Goal: Check status: Check status

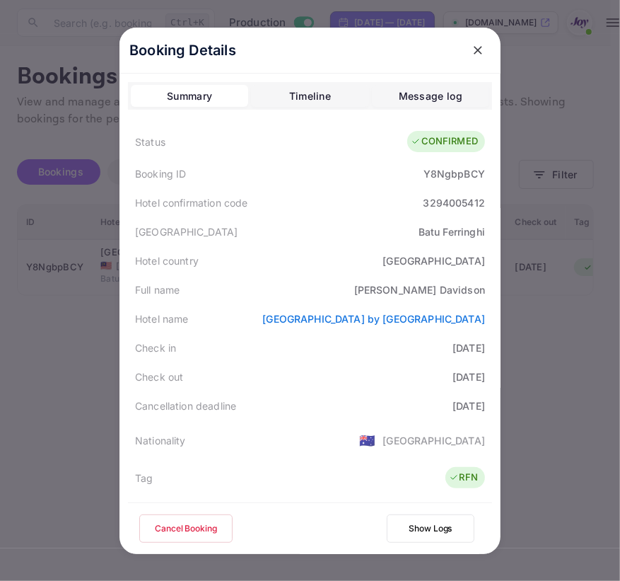
click at [67, 140] on div at bounding box center [310, 290] width 620 height 581
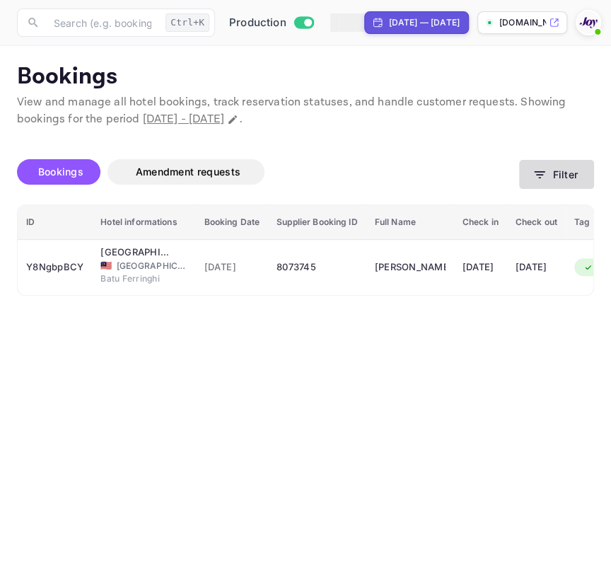
click at [561, 180] on button "Filter" at bounding box center [556, 174] width 75 height 29
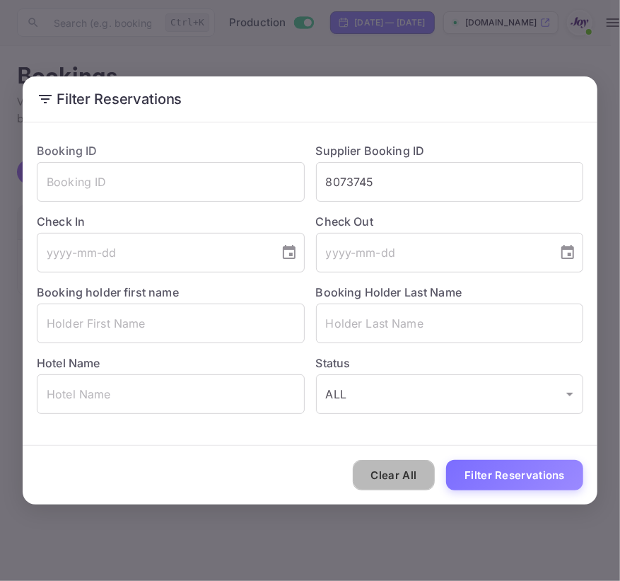
click at [411, 461] on button "Clear All" at bounding box center [394, 475] width 83 height 30
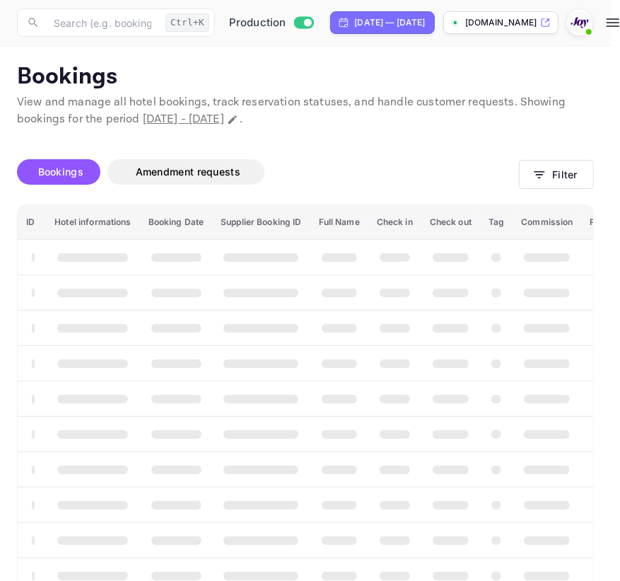
click at [411, 461] on div "Clear All Filter Reservations" at bounding box center [310, 475] width 575 height 59
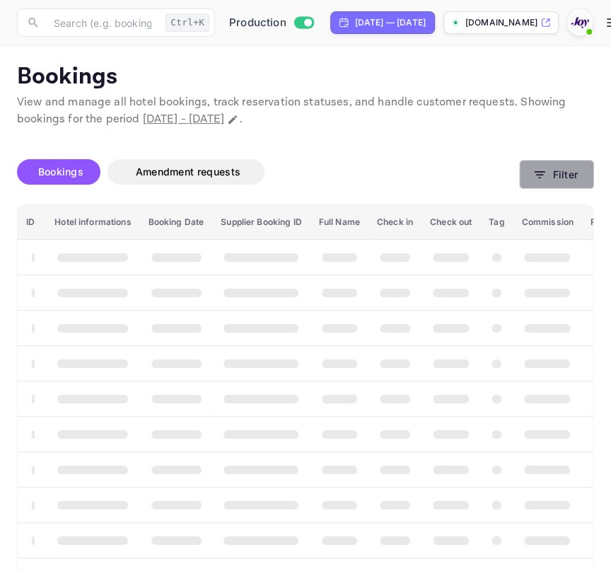
click at [520, 184] on button "Filter" at bounding box center [556, 174] width 75 height 29
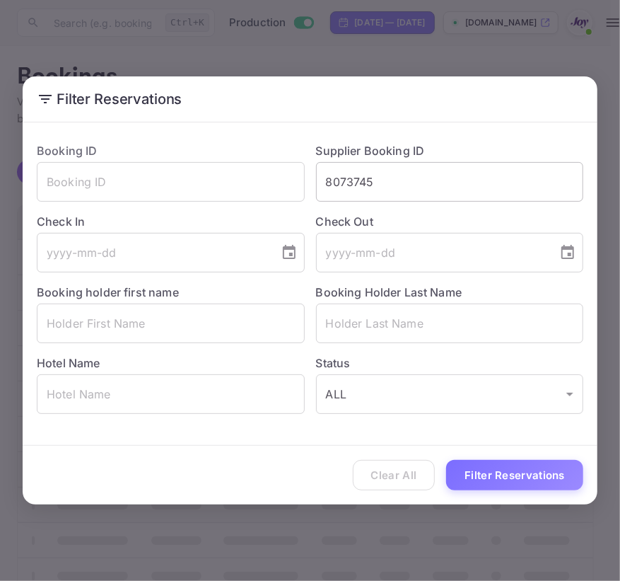
click at [483, 162] on input "8073745" at bounding box center [450, 182] width 268 height 40
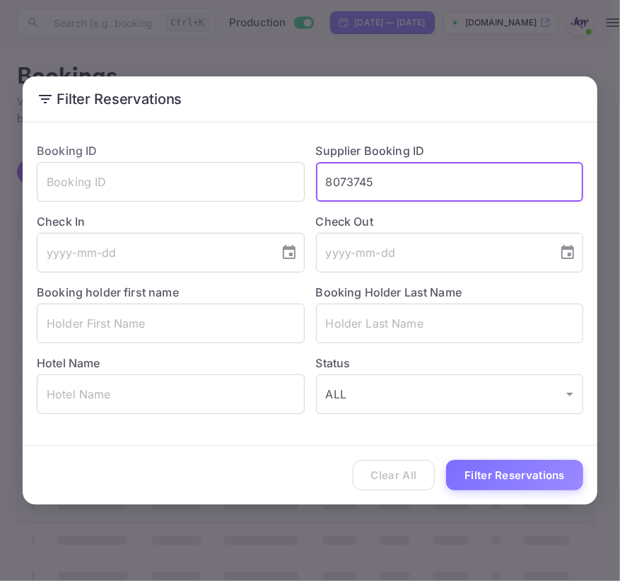
click at [481, 166] on input "8073745" at bounding box center [450, 182] width 268 height 40
paste input "829447405"
click at [472, 191] on input "8073745829447405" at bounding box center [450, 182] width 268 height 40
paste input "text"
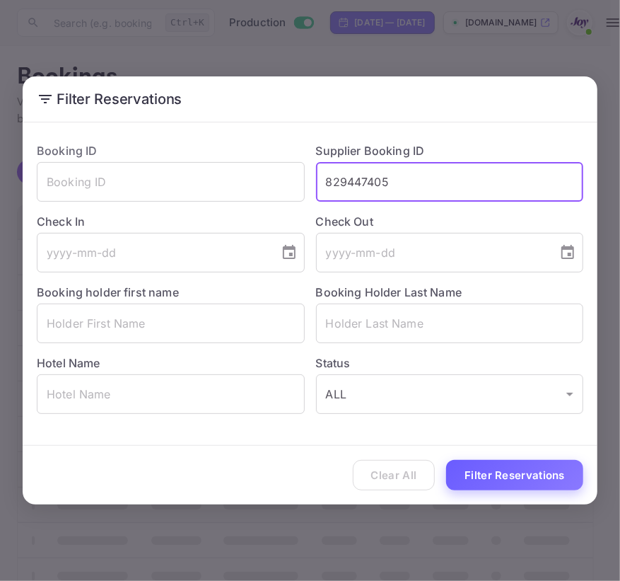
type input "829447405"
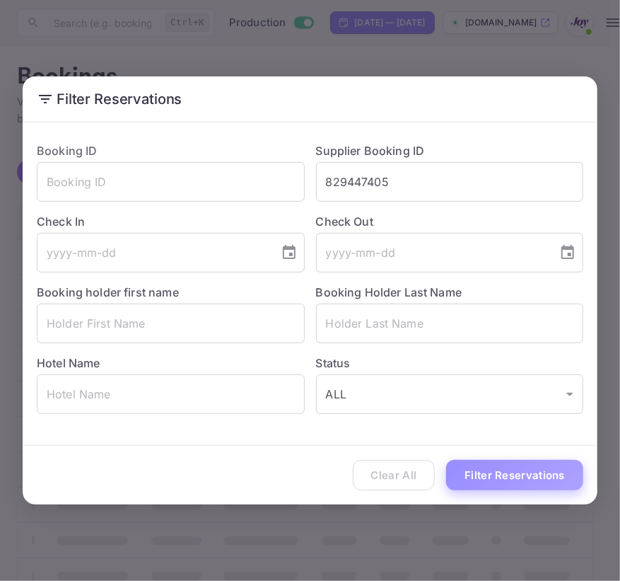
click at [485, 467] on button "Filter Reservations" at bounding box center [514, 475] width 137 height 30
